Goal: Task Accomplishment & Management: Complete application form

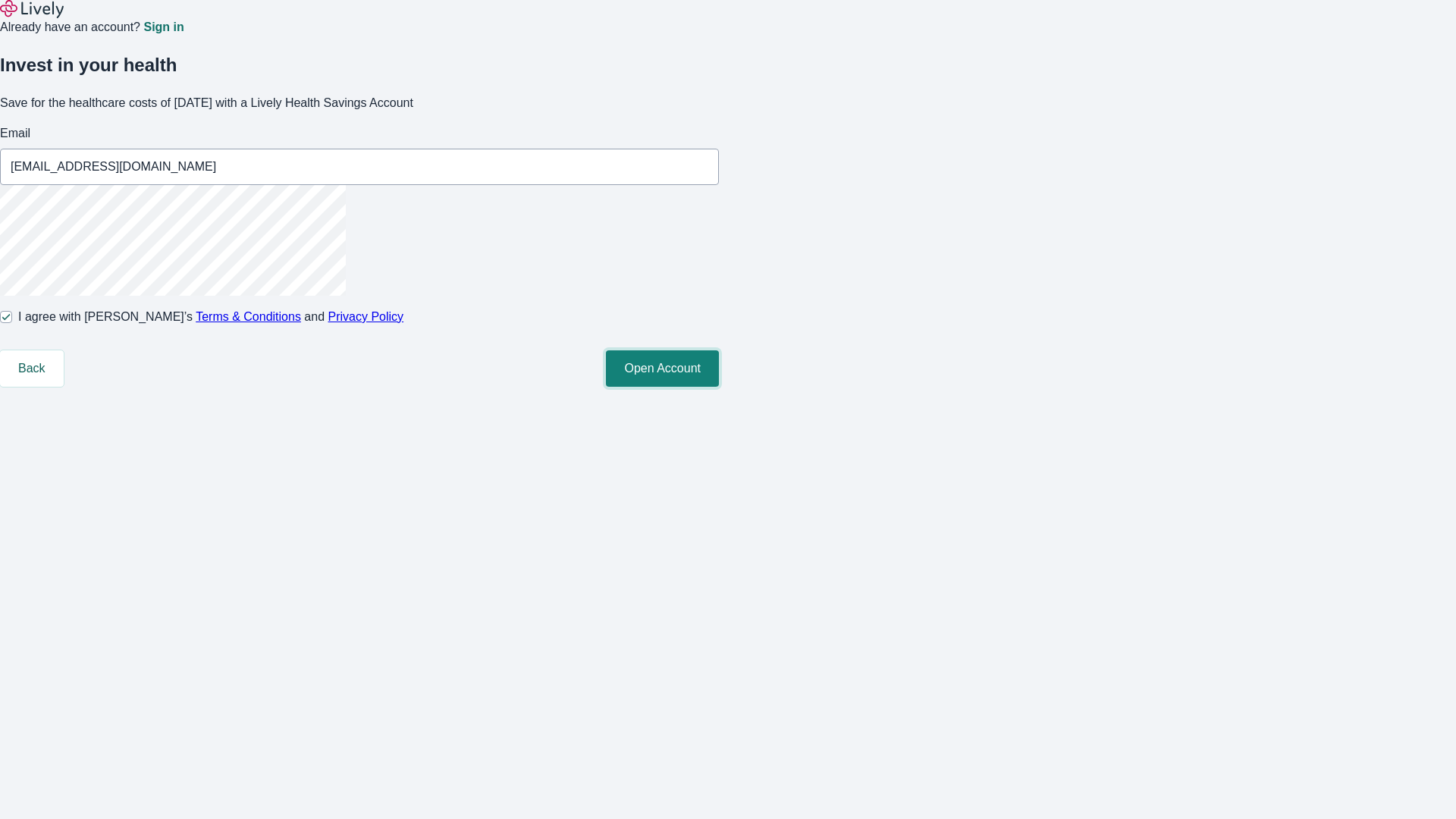
click at [719, 386] on button "Open Account" at bounding box center [662, 369] width 113 height 36
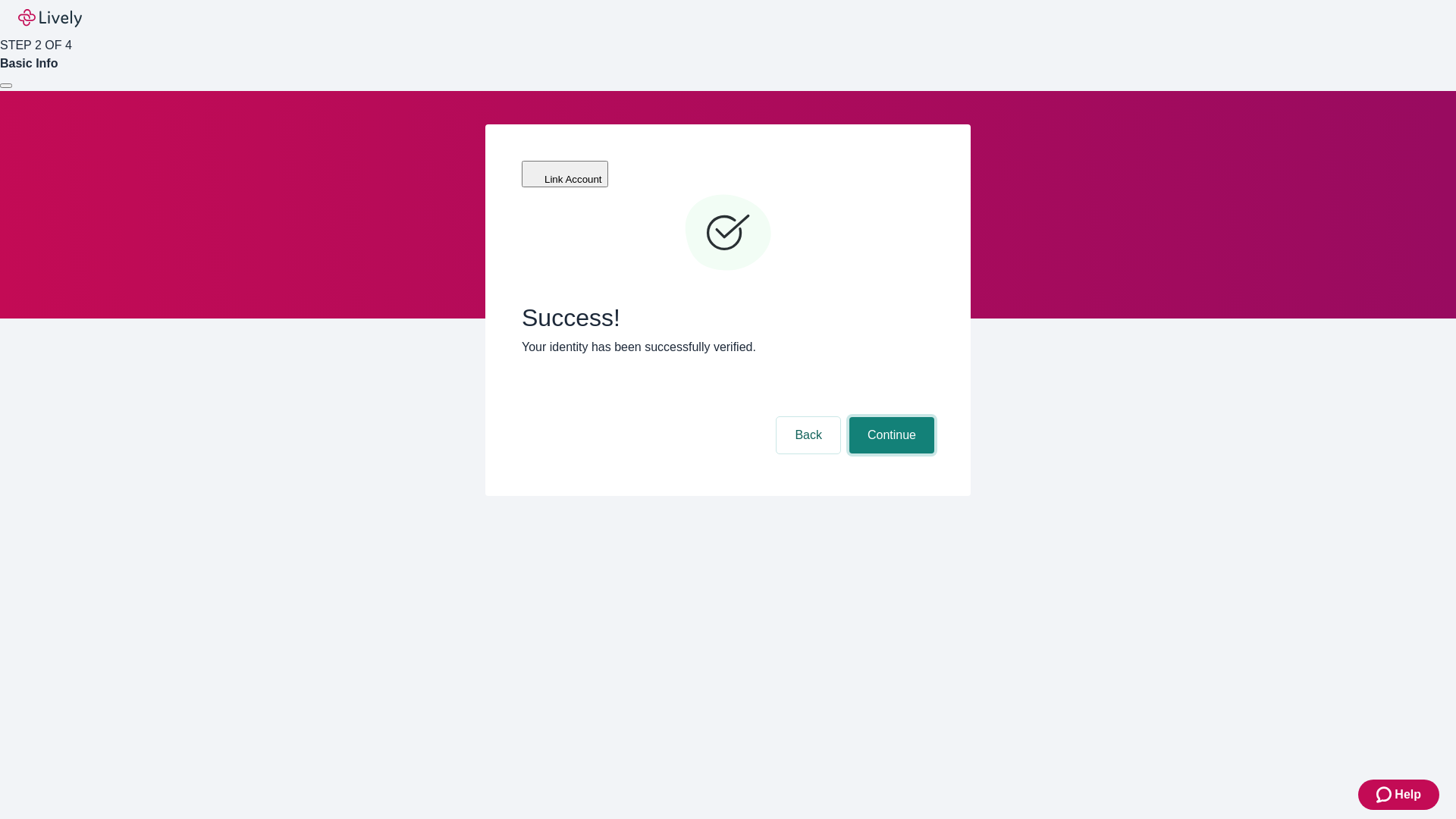
click at [889, 418] on button "Continue" at bounding box center [891, 435] width 85 height 36
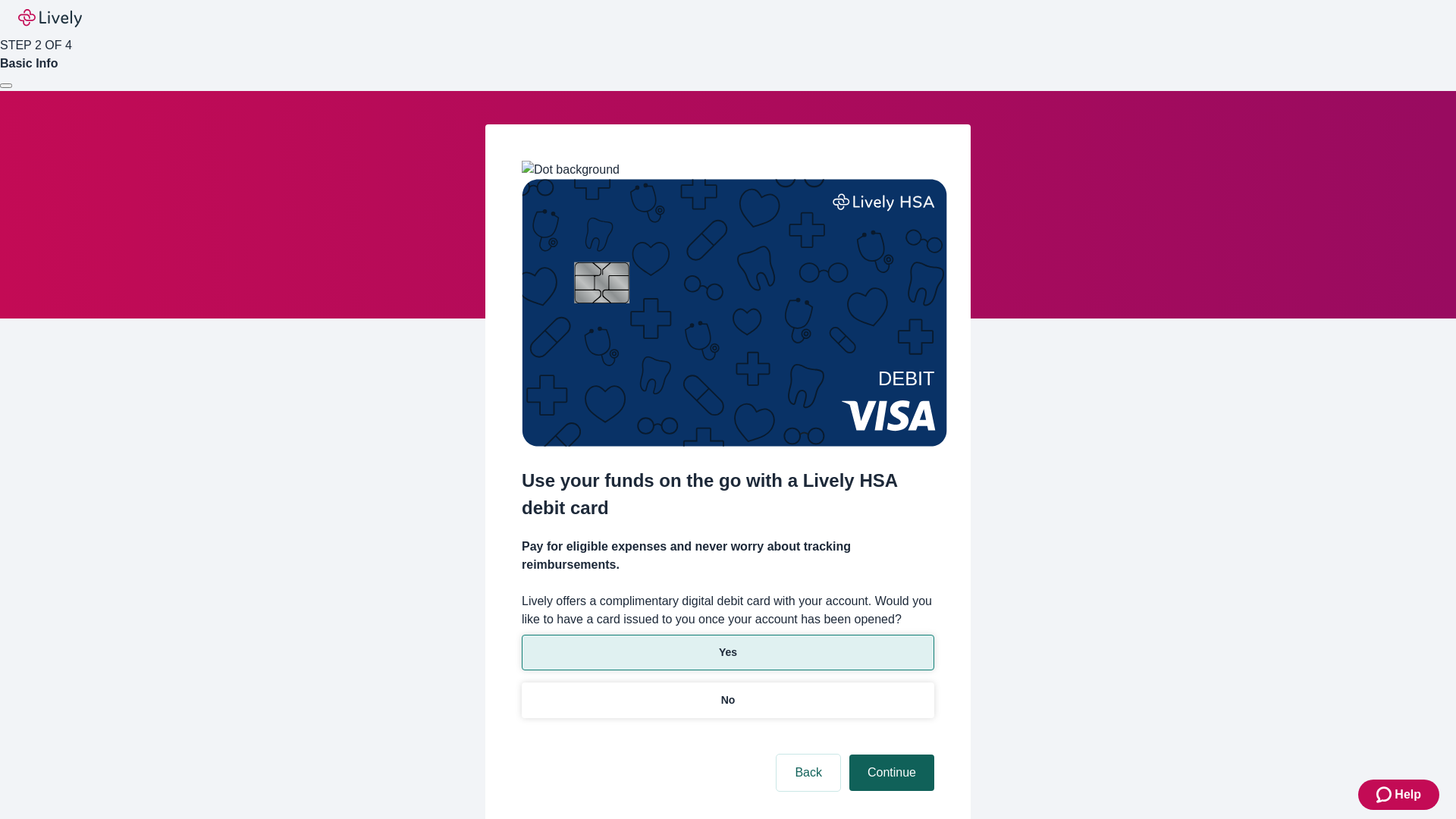
click at [727, 645] on p "Yes" at bounding box center [728, 653] width 18 height 16
click at [889, 755] on button "Continue" at bounding box center [891, 773] width 85 height 36
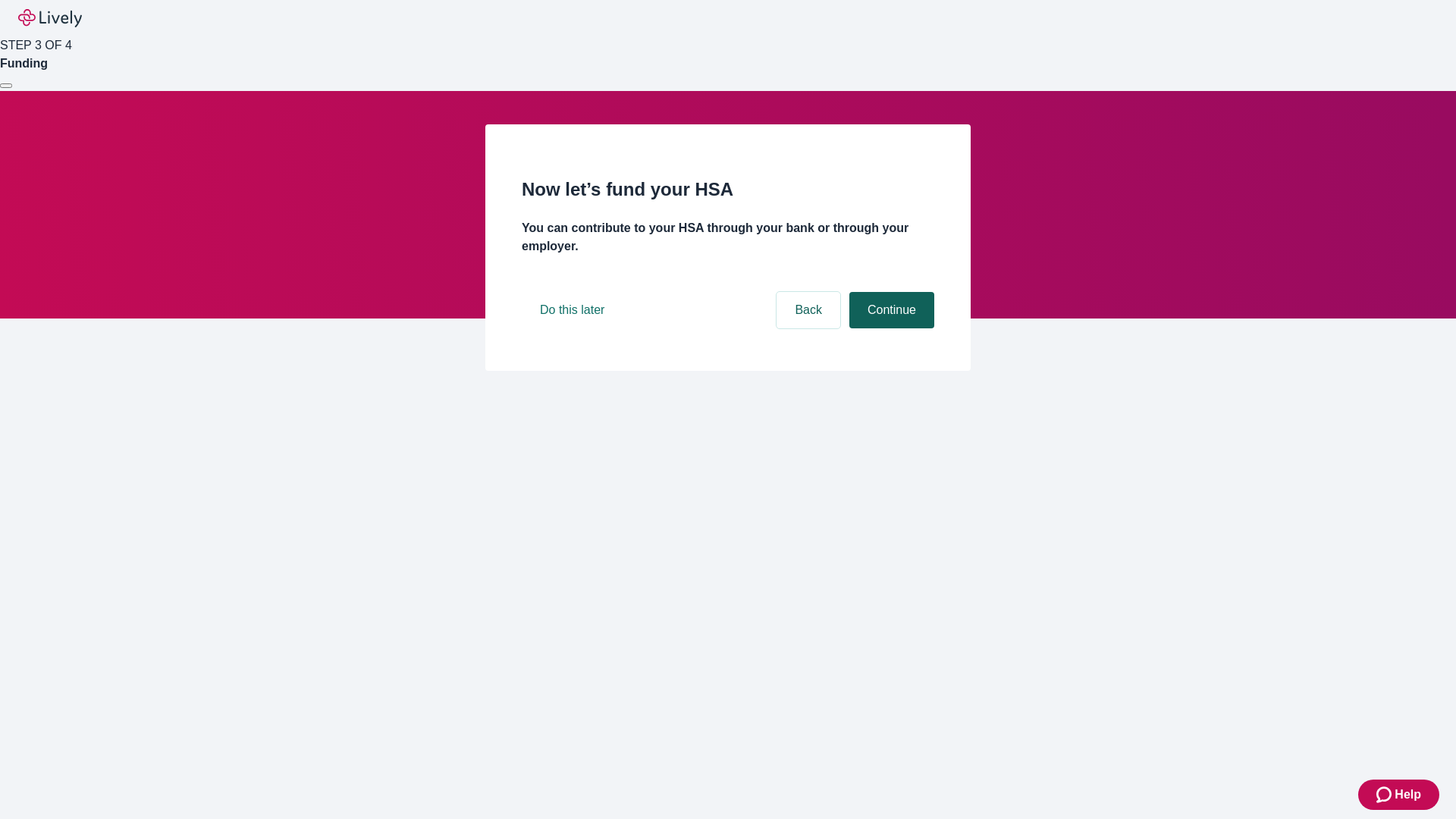
click at [889, 328] on button "Continue" at bounding box center [891, 310] width 85 height 36
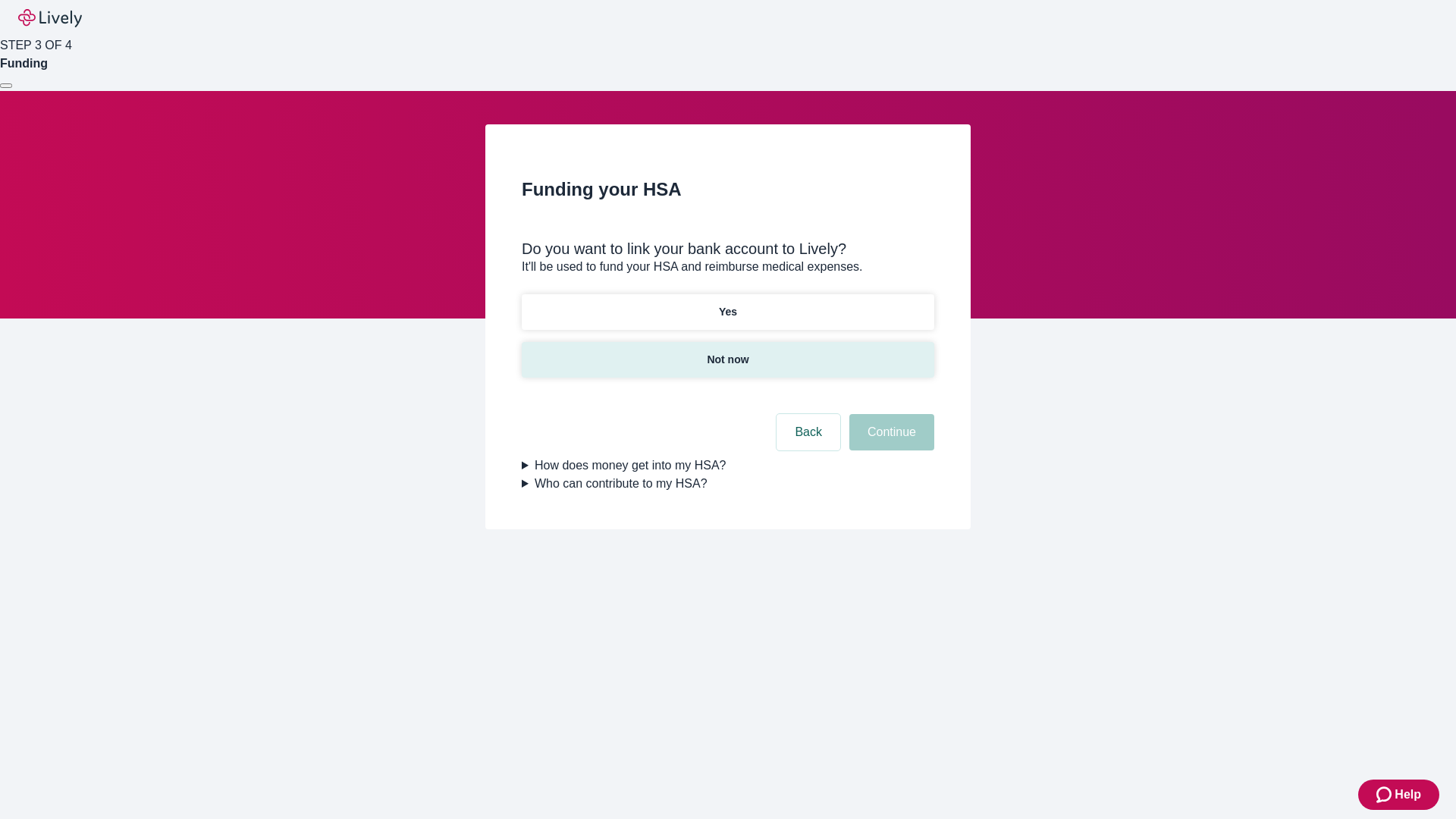
click at [727, 352] on p "Not now" at bounding box center [727, 360] width 42 height 16
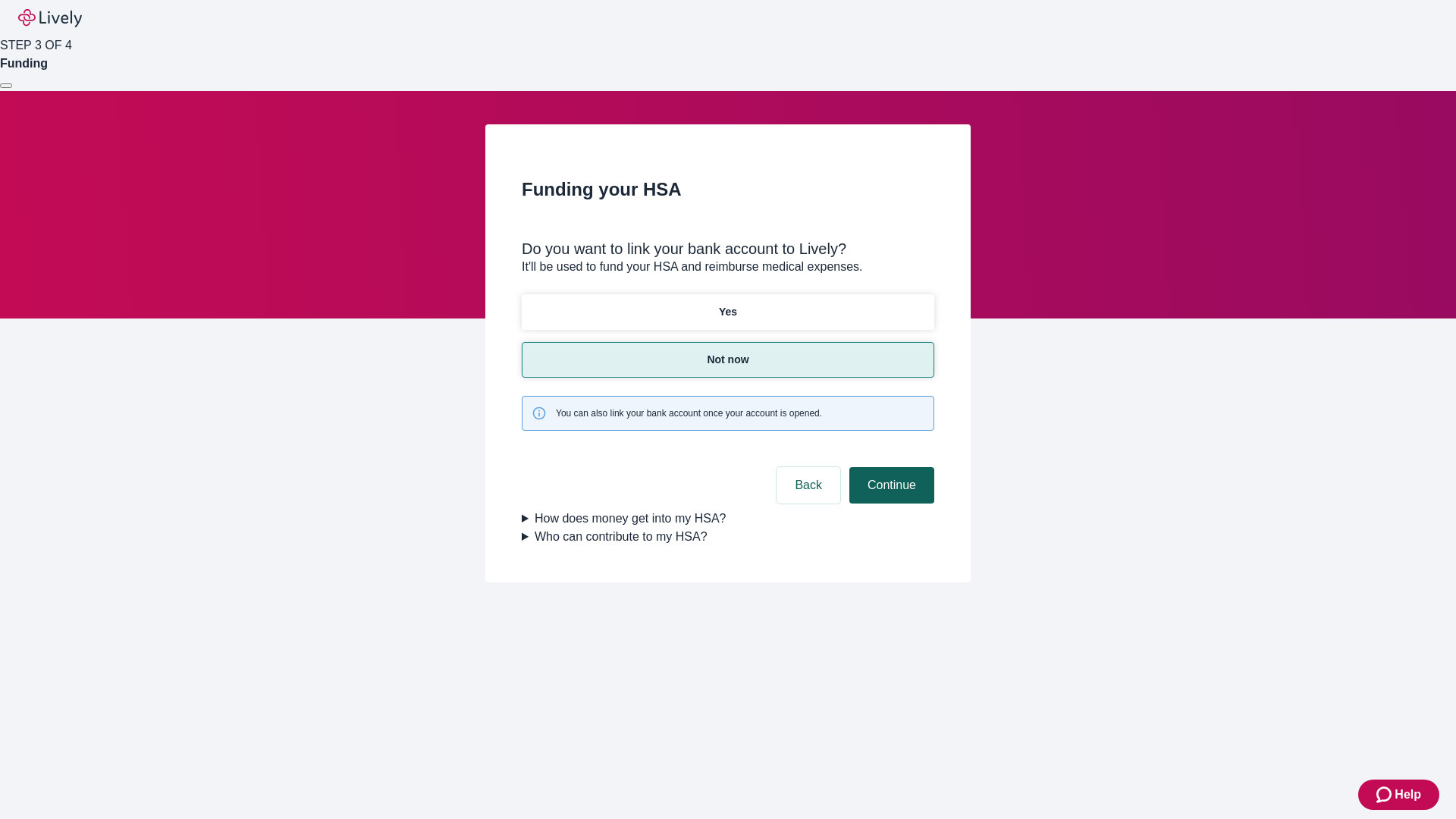
click at [889, 467] on button "Continue" at bounding box center [891, 485] width 85 height 36
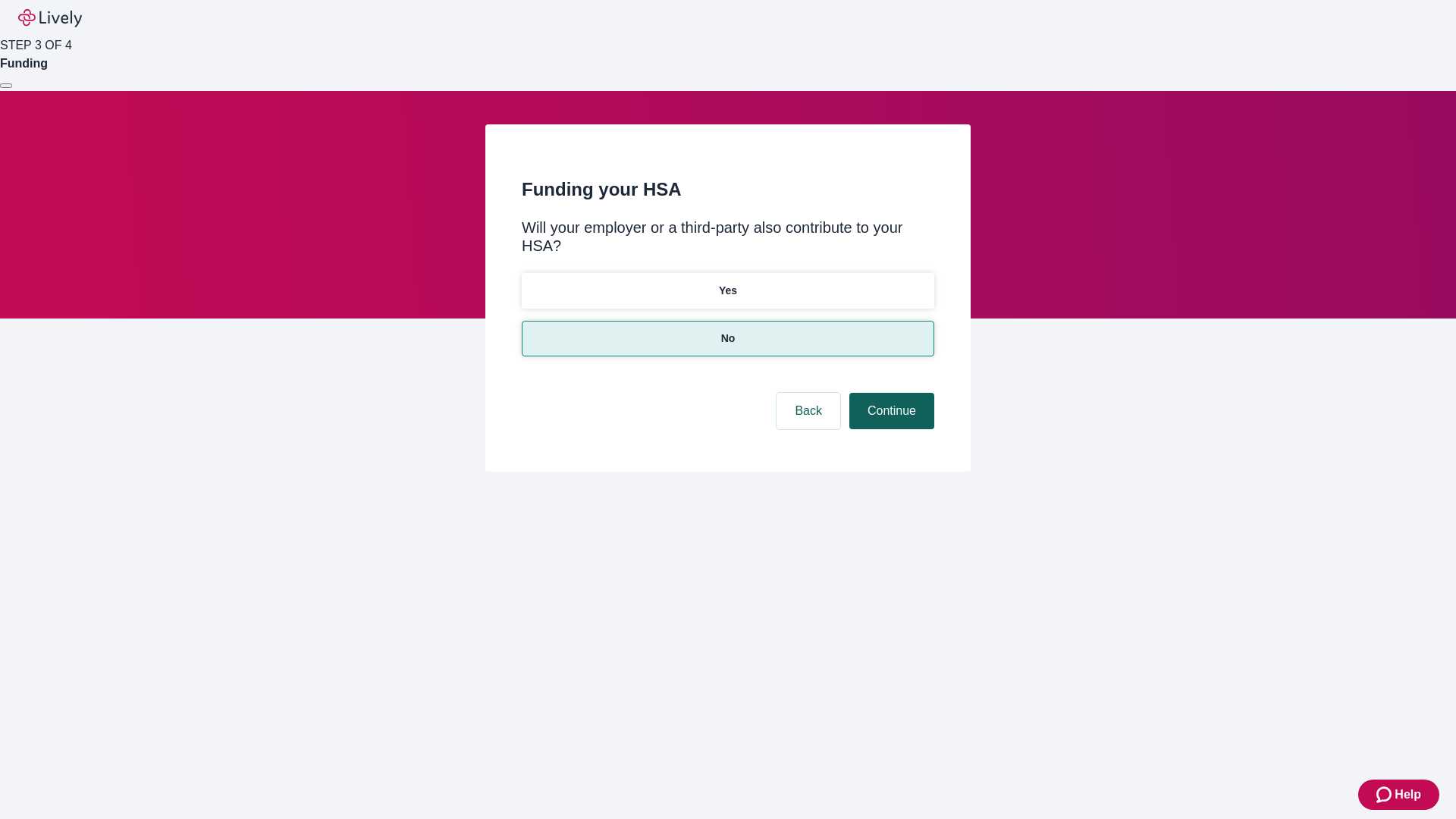
click at [889, 393] on button "Continue" at bounding box center [891, 410] width 85 height 36
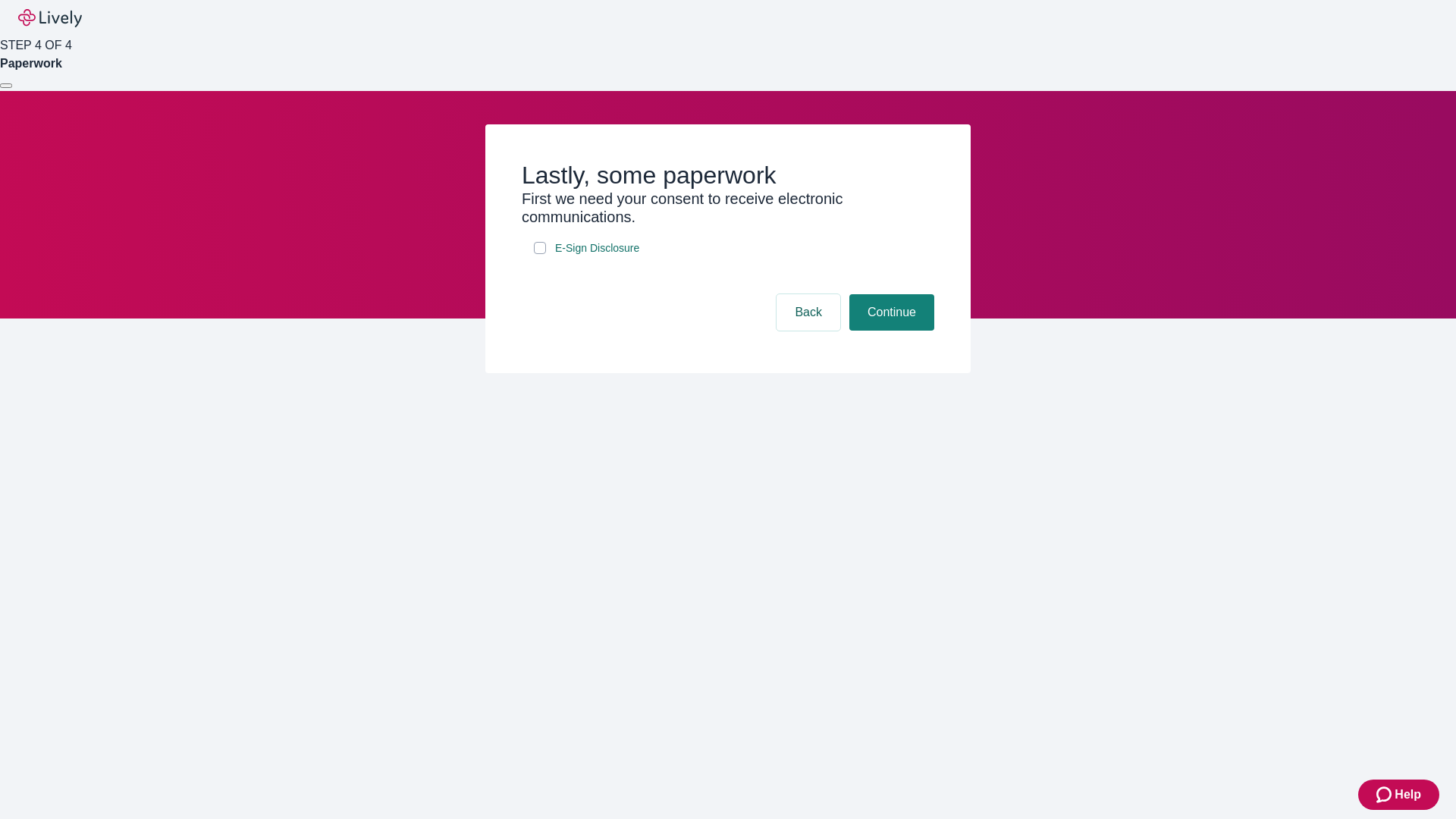
click at [540, 254] on input "E-Sign Disclosure" at bounding box center [540, 248] width 12 height 12
checkbox input "true"
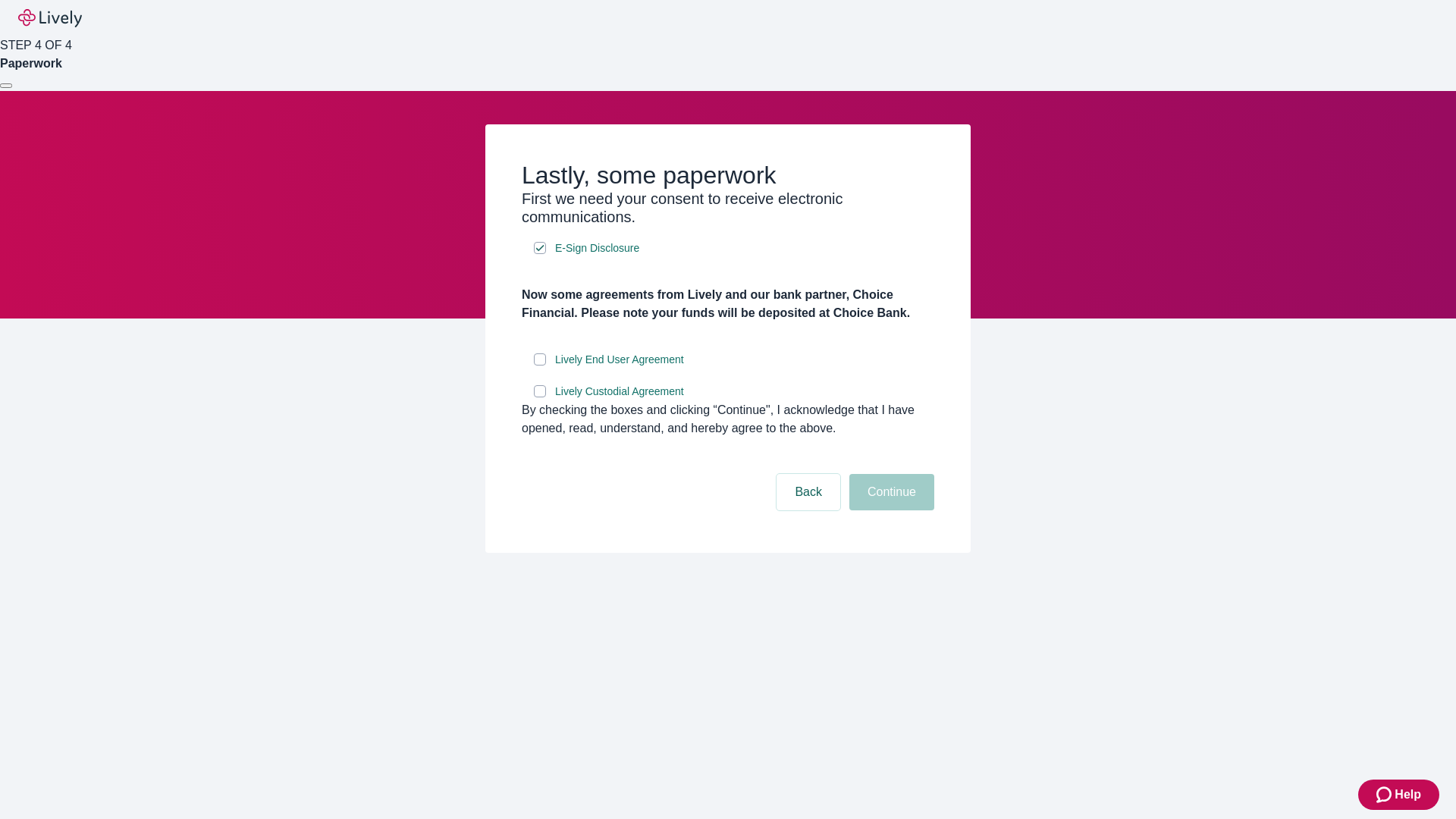
click at [540, 366] on input "Lively End User Agreement" at bounding box center [540, 360] width 12 height 12
checkbox input "true"
click at [540, 397] on input "Lively Custodial Agreement" at bounding box center [540, 392] width 12 height 12
checkbox input "true"
click at [889, 510] on button "Continue" at bounding box center [891, 491] width 85 height 36
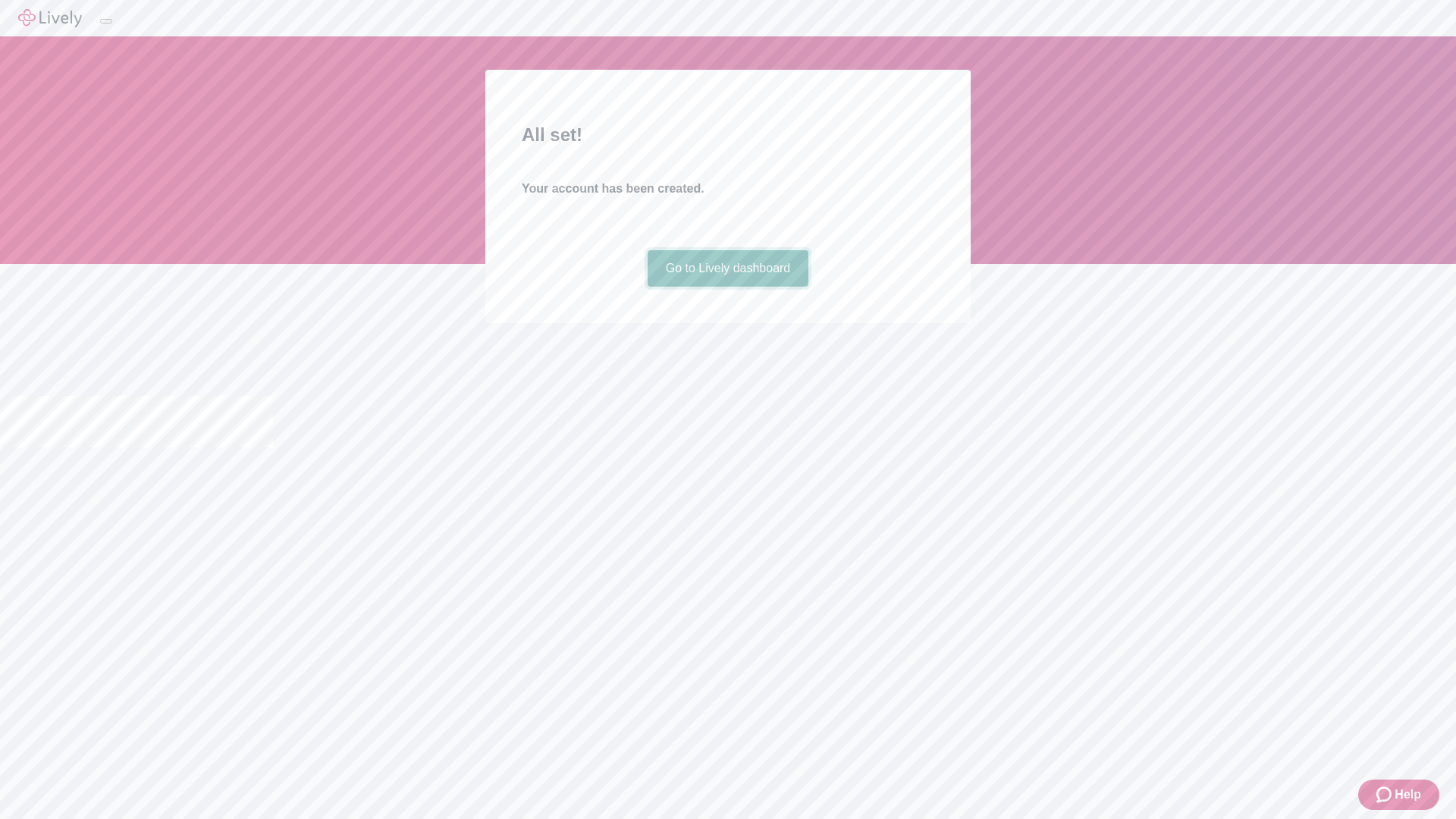
click at [727, 287] on link "Go to Lively dashboard" at bounding box center [728, 268] width 161 height 36
